Goal: Information Seeking & Learning: Learn about a topic

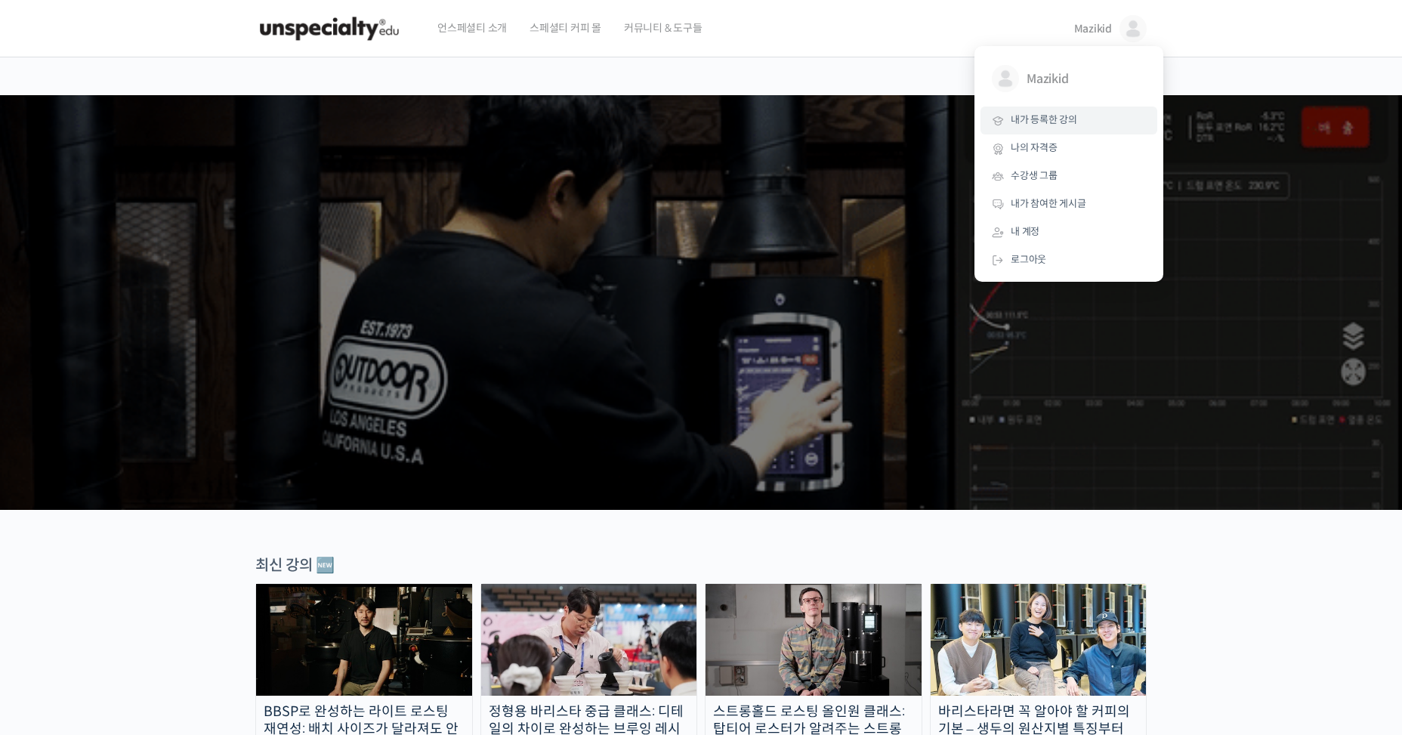
click at [1077, 121] on link "내가 등록한 강의" at bounding box center [1068, 120] width 177 height 28
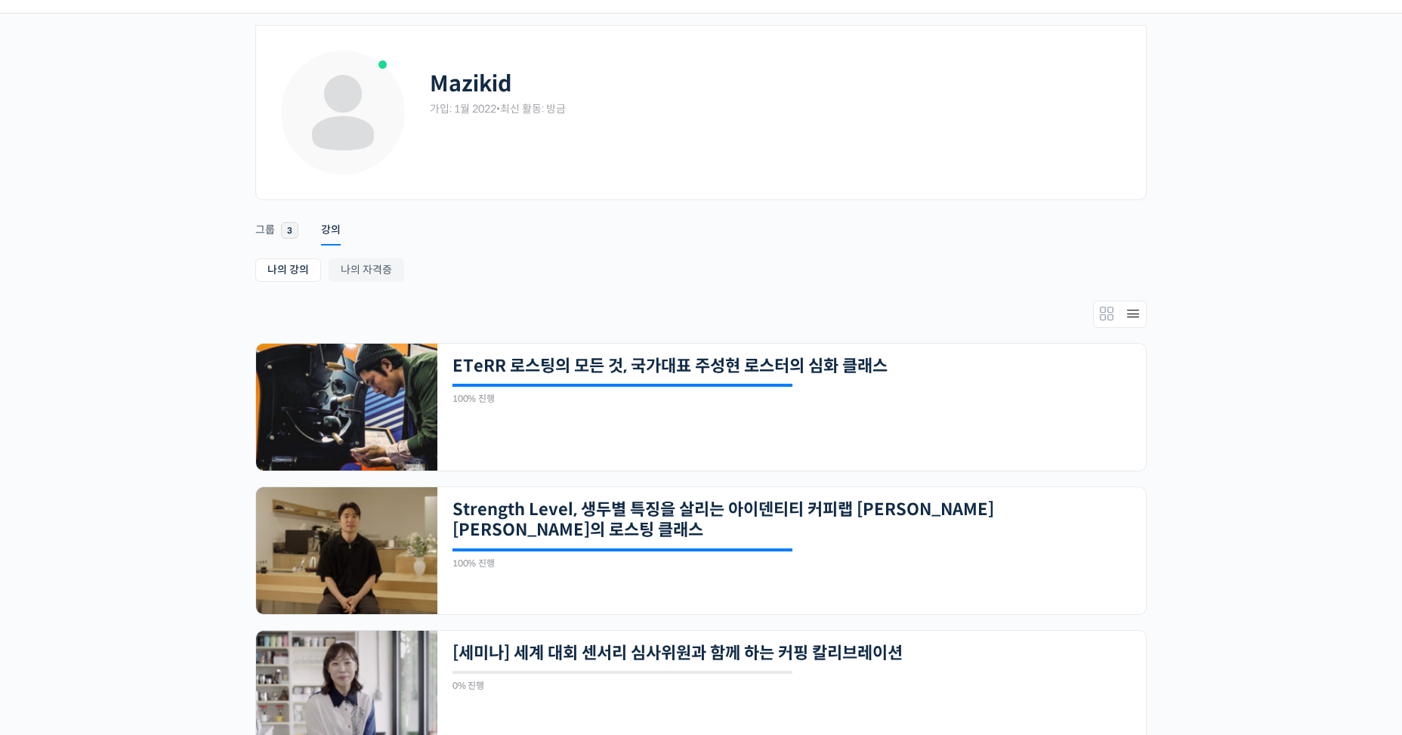
scroll to position [81, 0]
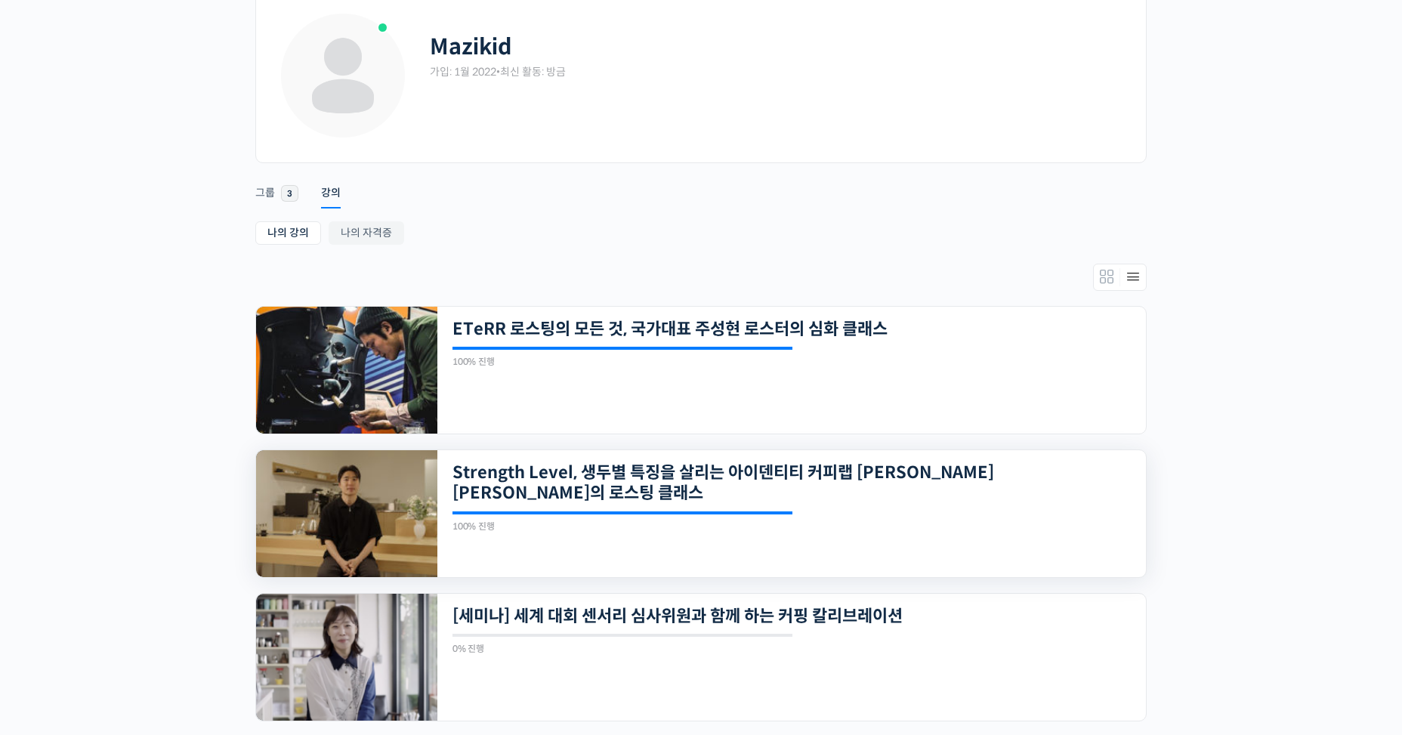
click at [745, 517] on div "100% 진행 최근 활동: 2023년 08월 02일 11:40 오전" at bounding box center [622, 521] width 340 height 20
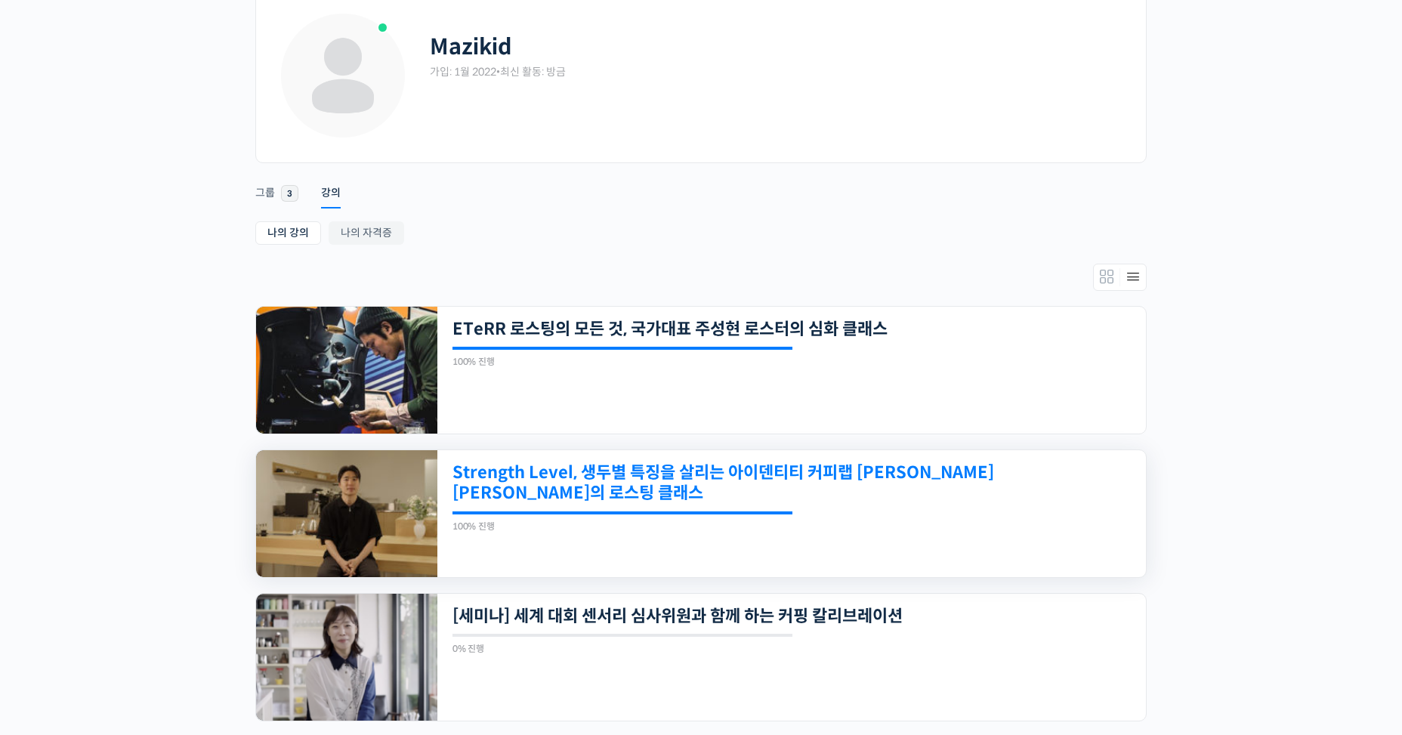
click at [921, 498] on link "Strength Level, 생두별 특징을 살리는 아이덴티티 커피랩 [PERSON_NAME] [PERSON_NAME]의 로스팅 클래스" at bounding box center [723, 483] width 542 height 42
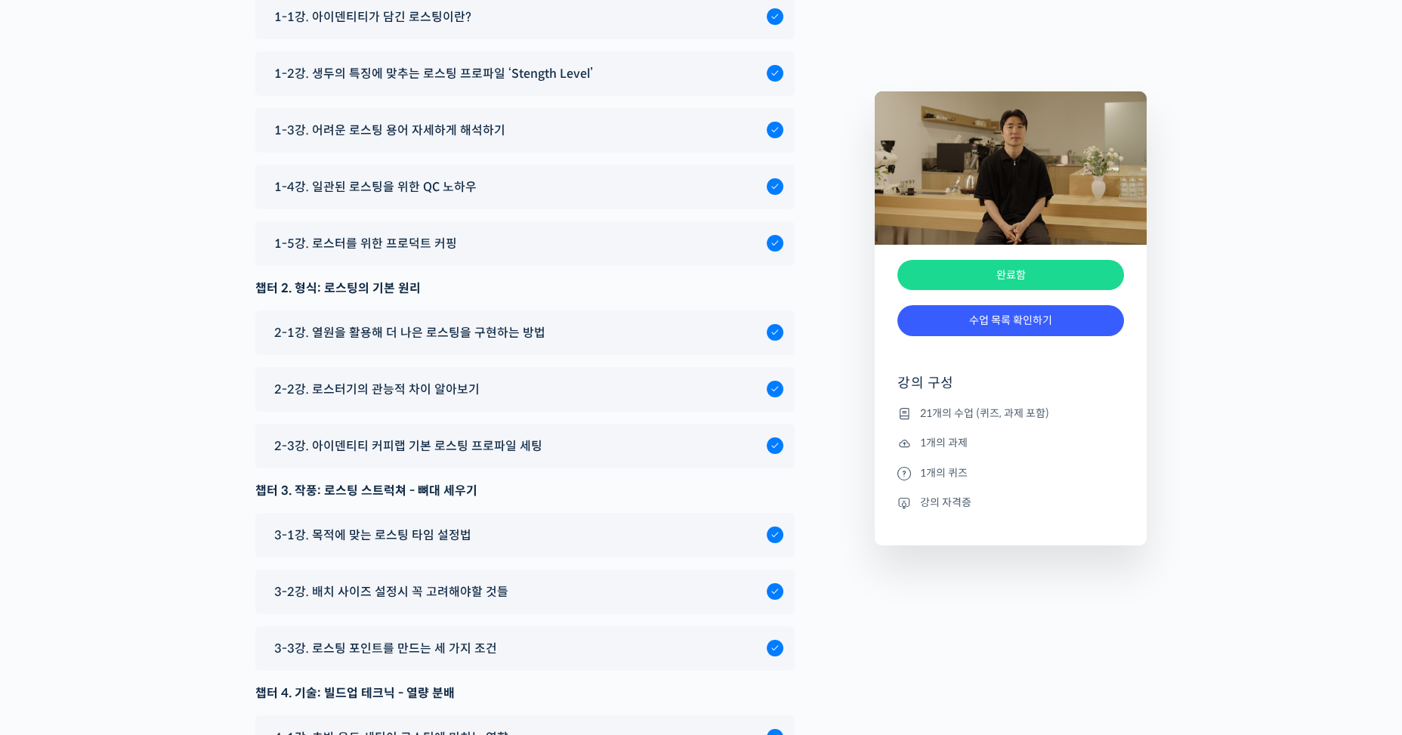
scroll to position [8065, 0]
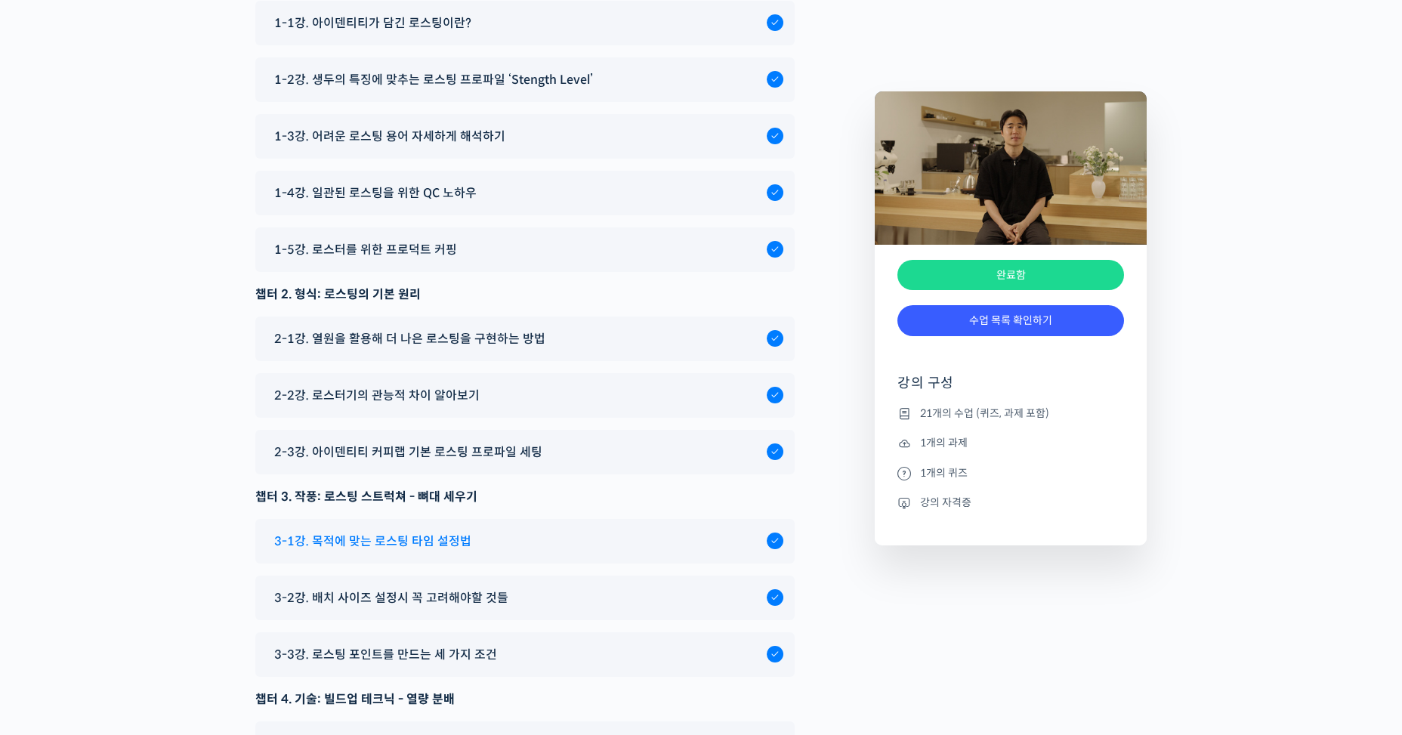
click at [544, 531] on div "3-1강. 목적에 맞는 로스팅 타임 설정법" at bounding box center [517, 541] width 500 height 20
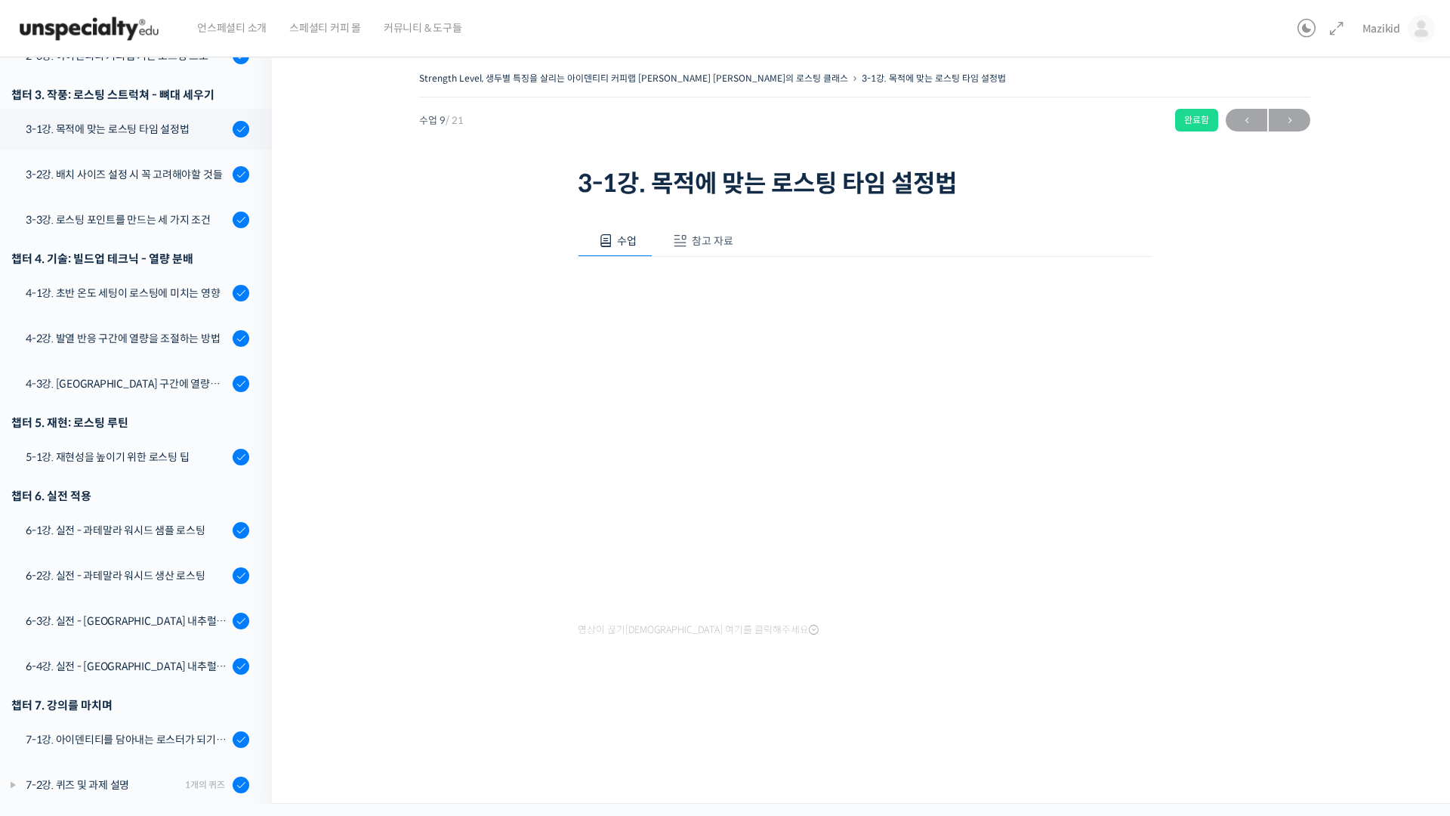
scroll to position [625, 0]
